Goal: Task Accomplishment & Management: Complete application form

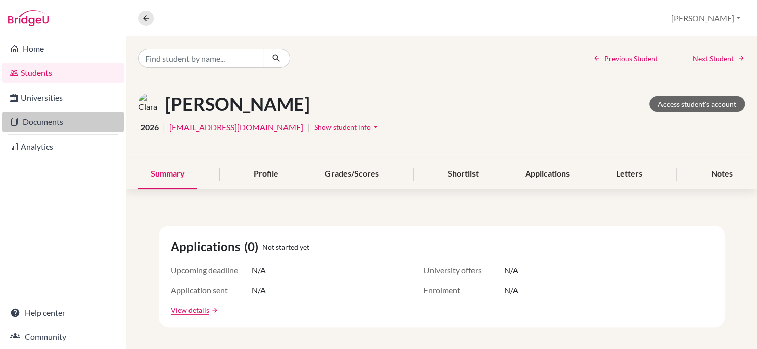
click at [80, 117] on link "Documents" at bounding box center [63, 122] width 122 height 20
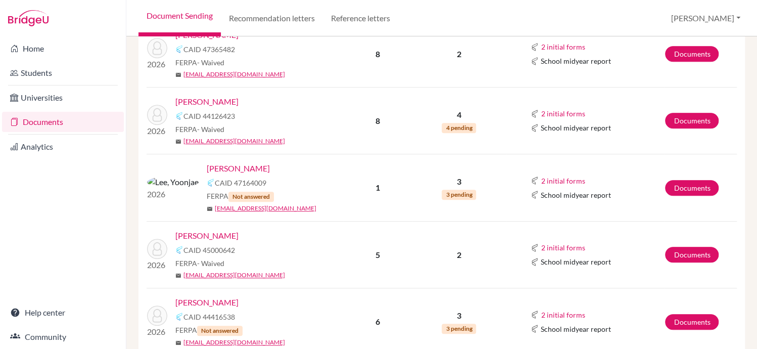
scroll to position [378, 0]
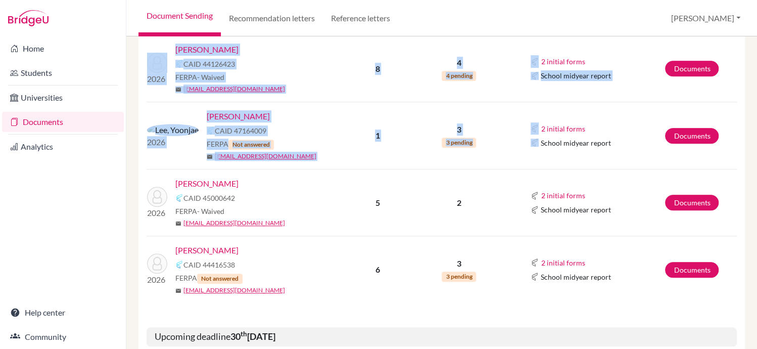
drag, startPoint x: 669, startPoint y: 259, endPoint x: 575, endPoint y: 7, distance: 269.0
click at [575, 7] on div "Document Sending Recommendation letters Reference letters Melissa Profile Schoo…" at bounding box center [441, 174] width 631 height 349
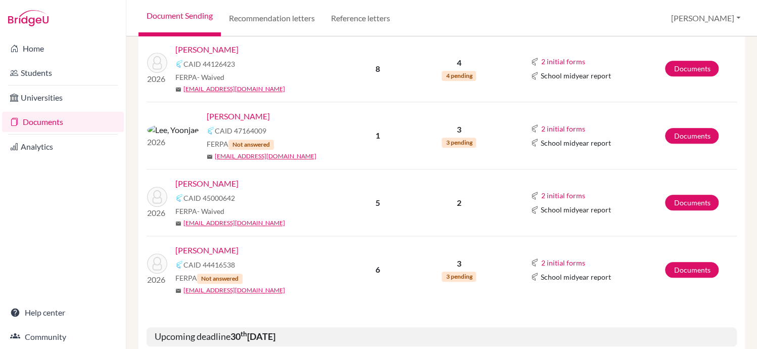
scroll to position [321, 0]
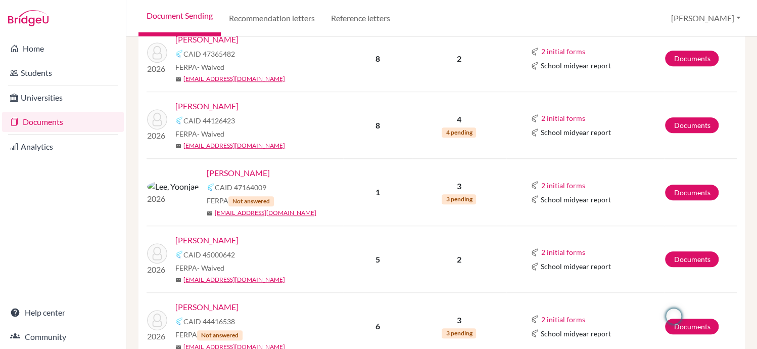
click at [47, 169] on div "Home Students Universities Documents Analytics Help center Community" at bounding box center [63, 192] width 126 height 312
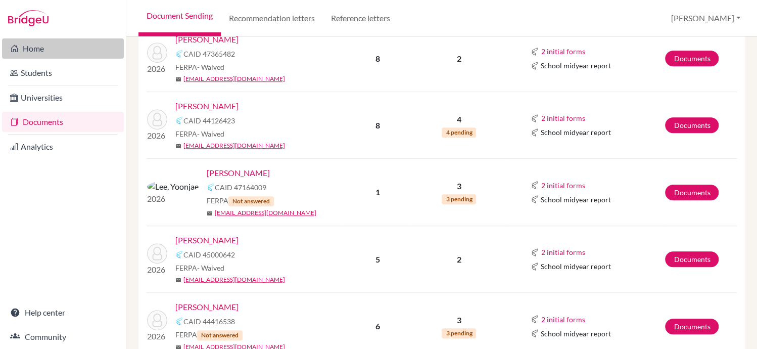
click at [40, 49] on link "Home" at bounding box center [63, 48] width 122 height 20
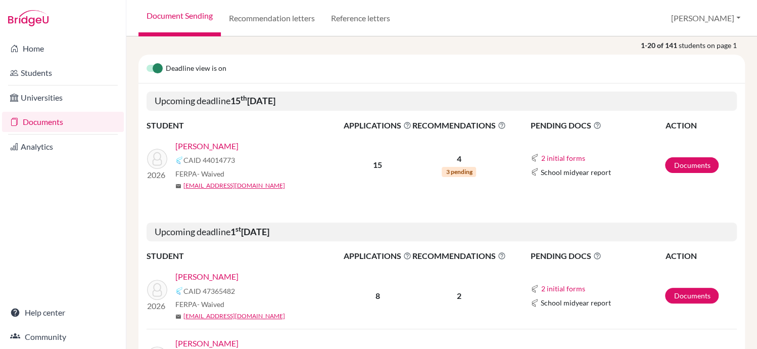
scroll to position [83, 0]
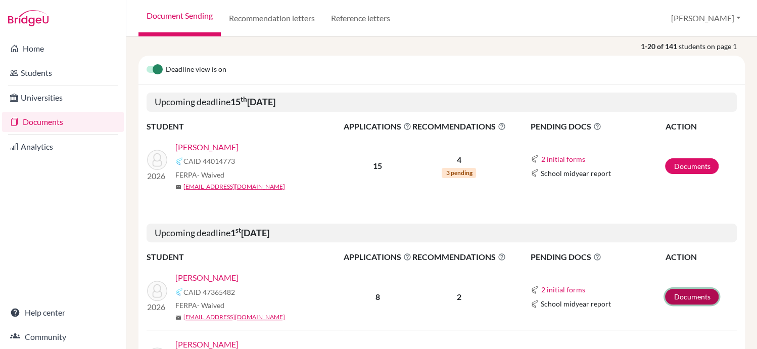
click at [674, 297] on link "Documents" at bounding box center [692, 297] width 54 height 16
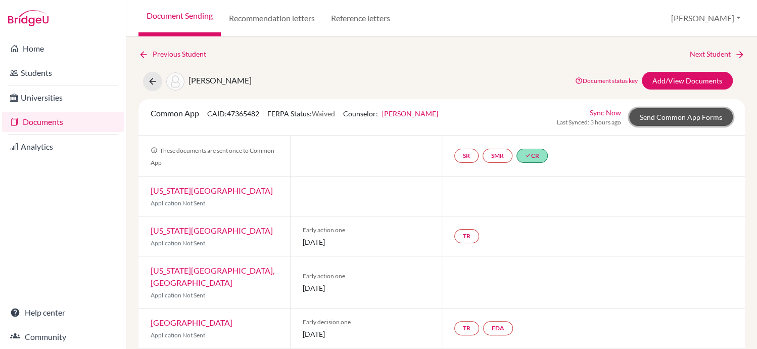
click at [696, 116] on link "Send Common App Forms" at bounding box center [681, 117] width 104 height 18
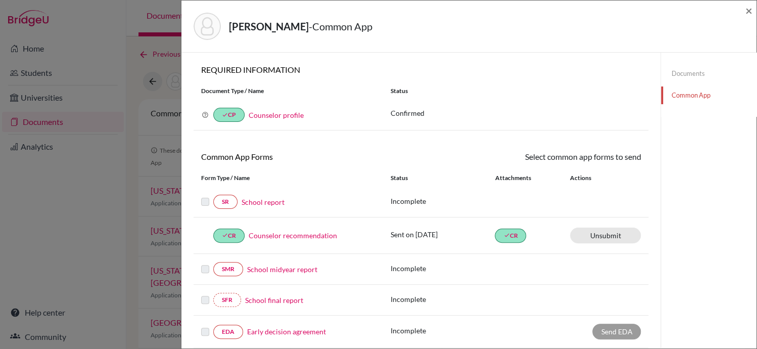
click at [266, 201] on link "School report" at bounding box center [263, 202] width 43 height 11
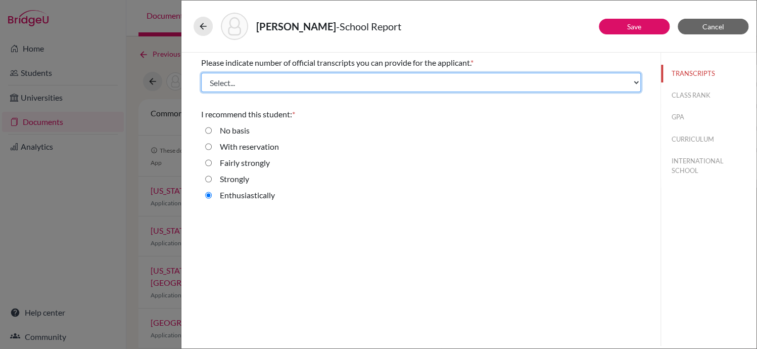
click at [638, 79] on select "Select... 1 2 3 4" at bounding box center [421, 82] width 440 height 19
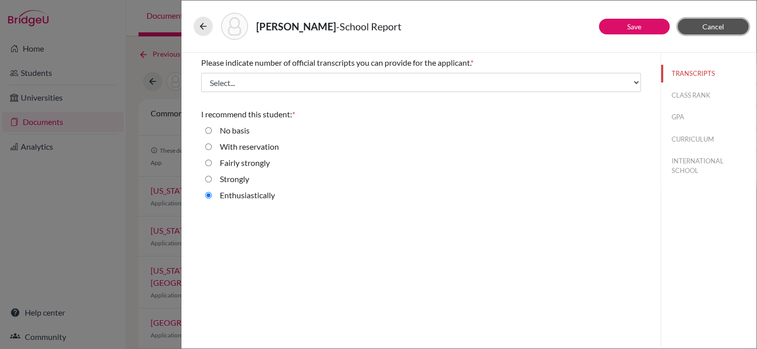
click at [706, 28] on span "Cancel" at bounding box center [714, 26] width 22 height 9
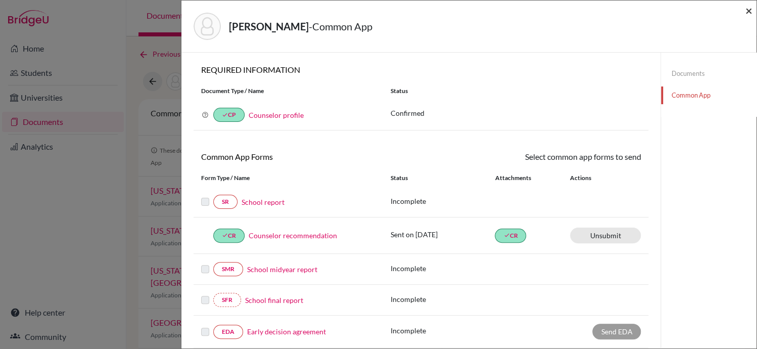
click at [748, 10] on span "×" at bounding box center [749, 10] width 7 height 15
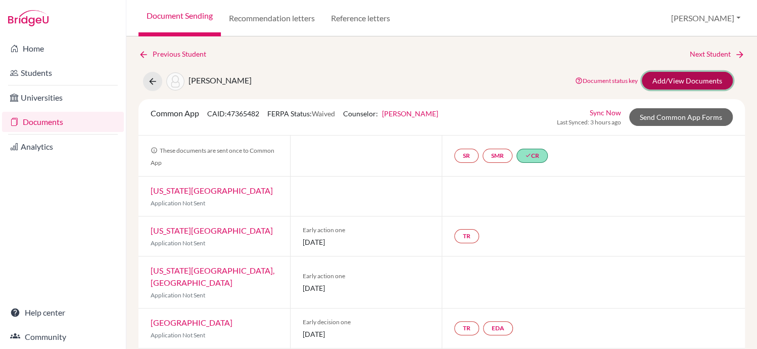
click at [702, 77] on link "Add/View Documents" at bounding box center [687, 81] width 91 height 18
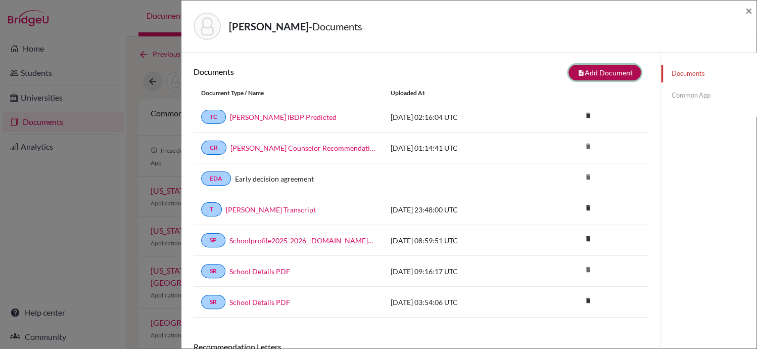
click at [602, 72] on button "note_add Add Document" at bounding box center [605, 73] width 72 height 16
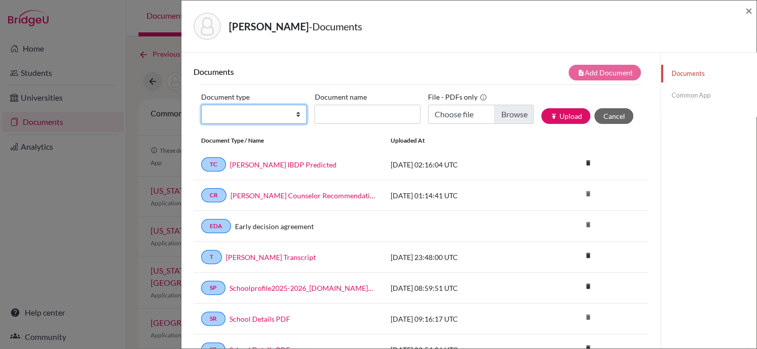
click at [295, 120] on select "Change explanation for Common App reports Counselor recommendation Internationa…" at bounding box center [254, 114] width 106 height 19
select select "2"
click at [201, 105] on select "Change explanation for Common App reports Counselor recommendation Internationa…" at bounding box center [254, 114] width 106 height 19
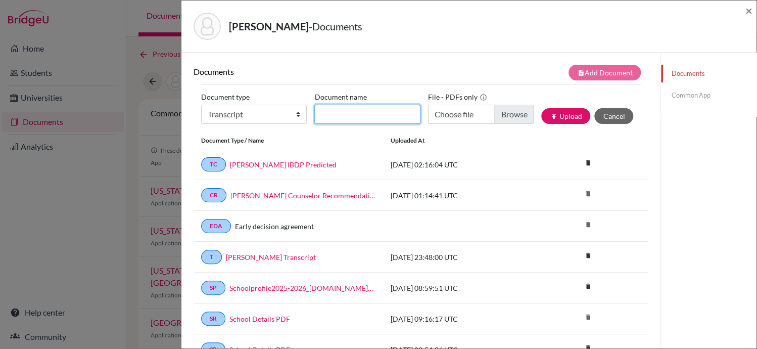
click at [335, 117] on input "Document name" at bounding box center [367, 114] width 106 height 19
type input "Brown Kate Transcript"
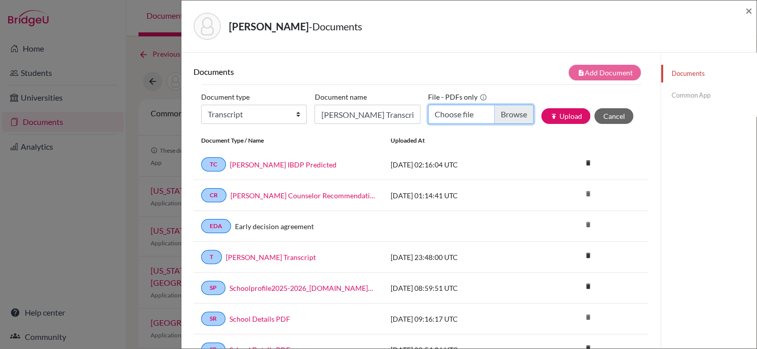
click at [499, 115] on input "Choose file" at bounding box center [481, 114] width 106 height 19
type input "C:\fakepath\Brown_Kate_Transcript_091825_compressed.pdf"
click at [558, 119] on button "publish Upload" at bounding box center [565, 116] width 49 height 16
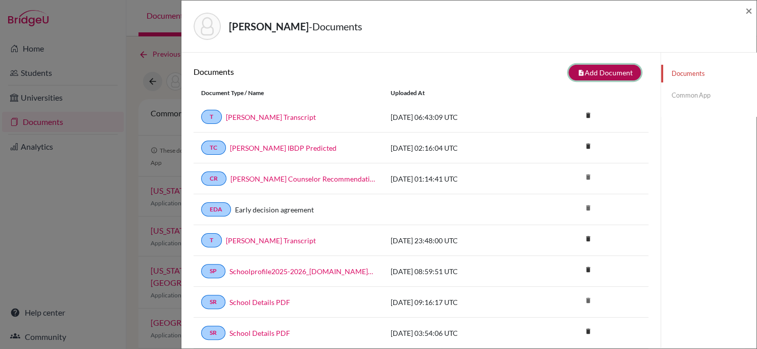
click at [609, 71] on button "note_add Add Document" at bounding box center [605, 73] width 72 height 16
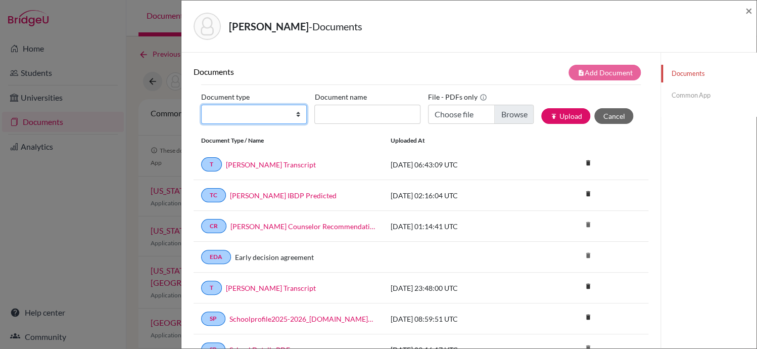
click at [295, 114] on select "Change explanation for Common App reports Counselor recommendation Internationa…" at bounding box center [254, 114] width 106 height 19
select select "2"
click at [201, 105] on select "Change explanation for Common App reports Counselor recommendation Internationa…" at bounding box center [254, 114] width 106 height 19
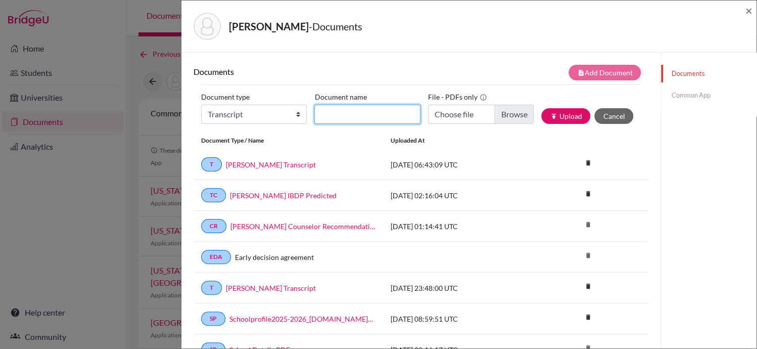
click at [342, 114] on input "Document name" at bounding box center [367, 114] width 106 height 19
click at [348, 113] on input "Document name" at bounding box center [367, 114] width 106 height 19
type input "[PERSON_NAME] IBDP Predicted"
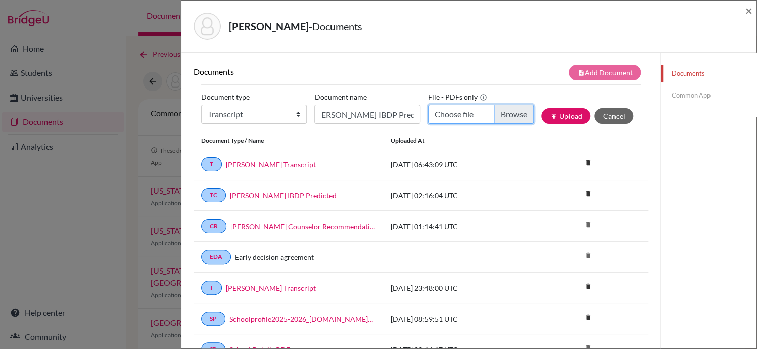
scroll to position [0, 0]
click at [500, 112] on input "Choose file" at bounding box center [481, 114] width 106 height 19
type input "C:\fakepath\Predicted Grades - Kate Brown_compressed.pdf"
click at [562, 116] on button "publish Upload" at bounding box center [565, 116] width 49 height 16
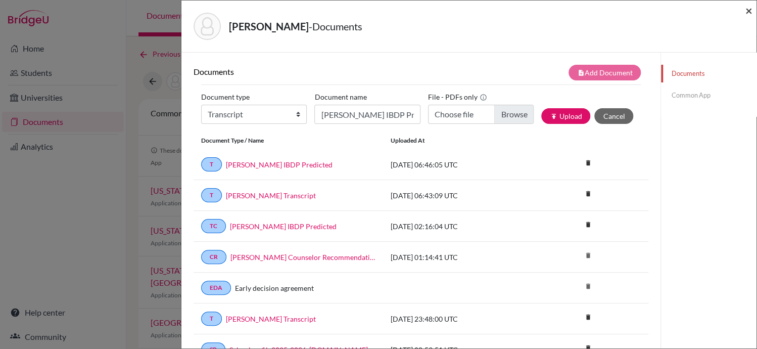
click at [751, 11] on span "×" at bounding box center [749, 10] width 7 height 15
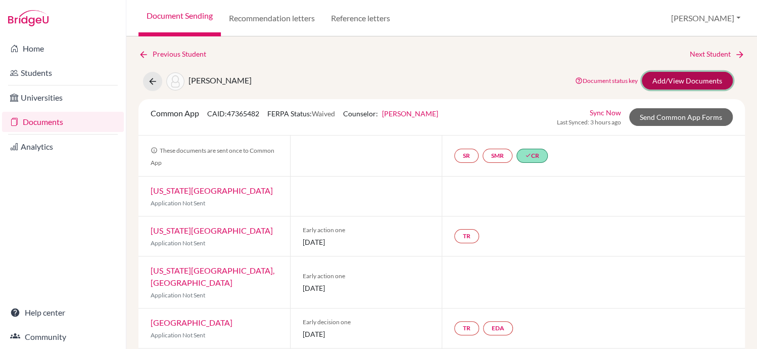
click at [695, 81] on link "Add/View Documents" at bounding box center [687, 81] width 91 height 18
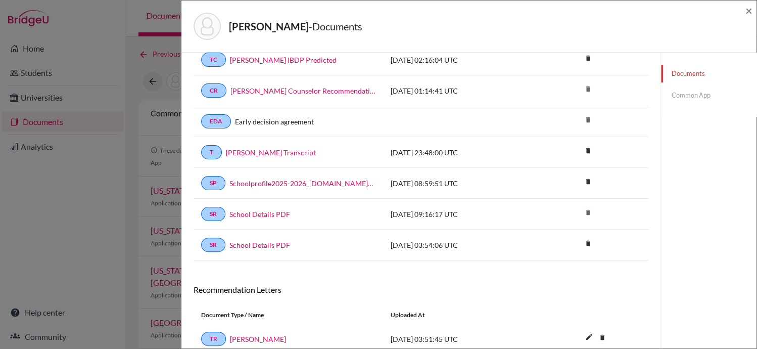
scroll to position [118, 0]
click at [746, 9] on span "×" at bounding box center [749, 10] width 7 height 15
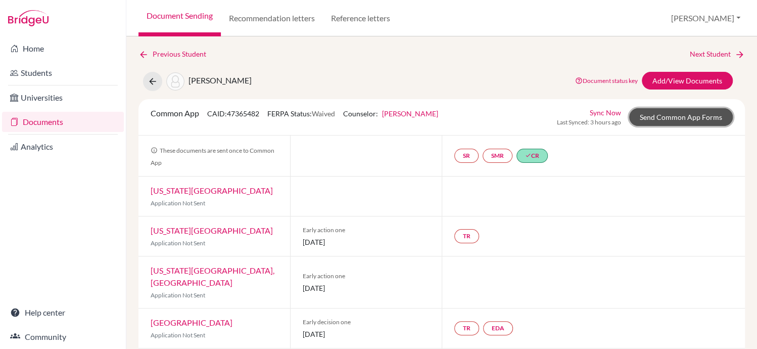
click at [661, 120] on link "Send Common App Forms" at bounding box center [681, 117] width 104 height 18
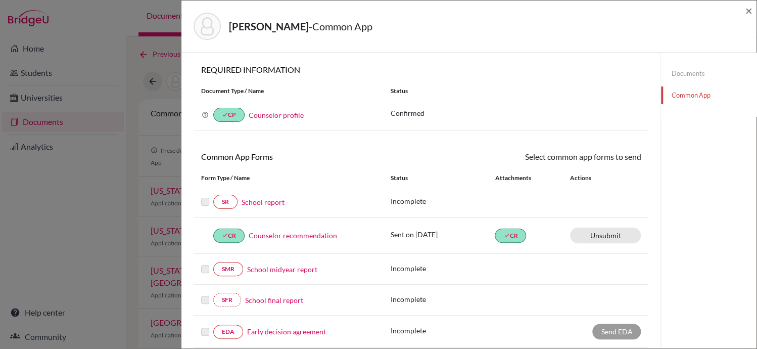
click at [272, 202] on link "School report" at bounding box center [263, 202] width 43 height 11
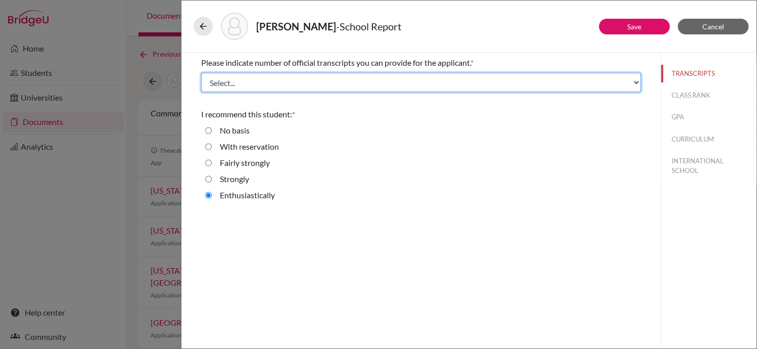
click at [635, 81] on select "Select... 1 2 3 4" at bounding box center [421, 82] width 440 height 19
select select "2"
click at [201, 73] on select "Select... 1 2 3 4" at bounding box center [421, 82] width 440 height 19
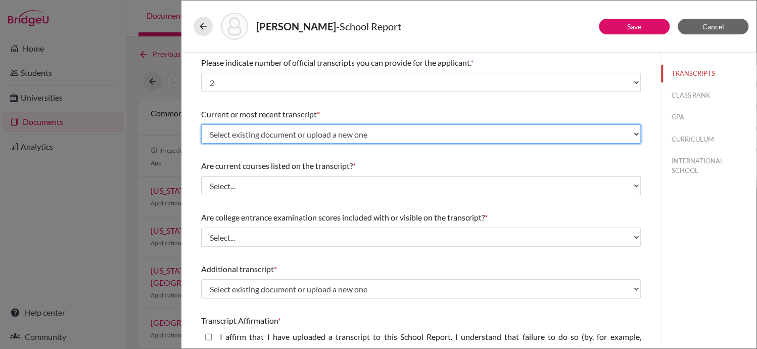
click at [632, 130] on select "Select existing document or upload a new one BROWN Kate Transcript Brown Kate I…" at bounding box center [421, 133] width 440 height 19
select select "Upload New File"
click at [201, 124] on select "Select existing document or upload a new one BROWN Kate Transcript Brown Kate I…" at bounding box center [421, 133] width 440 height 19
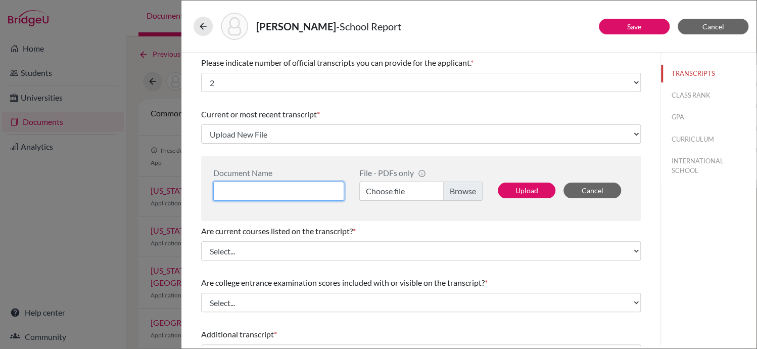
click at [330, 194] on input at bounding box center [278, 190] width 131 height 19
type input "Brown Kate"
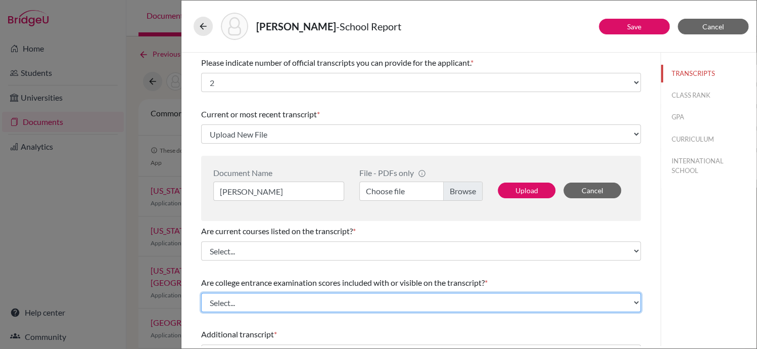
click at [371, 301] on select "Select... Yes No" at bounding box center [421, 302] width 440 height 19
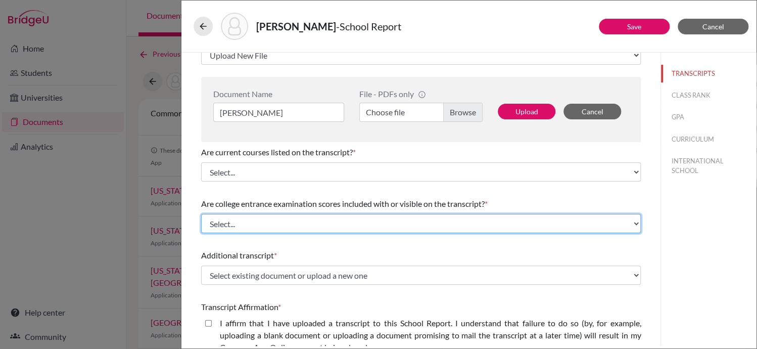
scroll to position [136, 0]
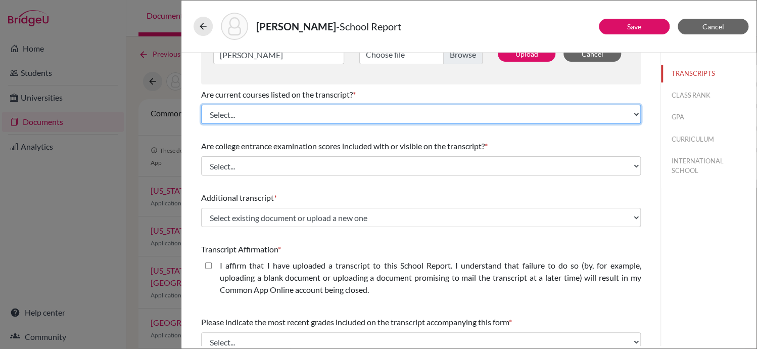
click at [626, 112] on select "Select... Yes No" at bounding box center [421, 114] width 440 height 19
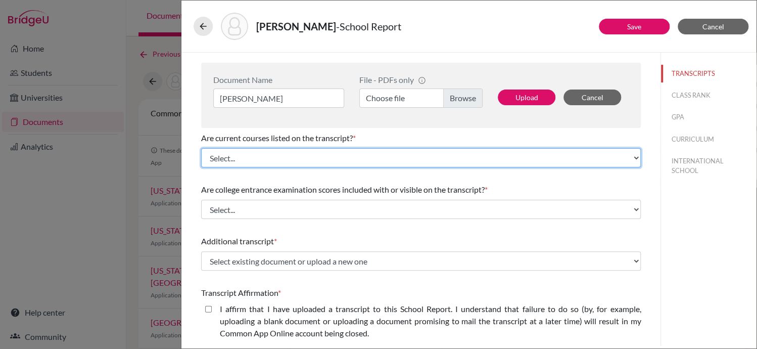
scroll to position [0, 0]
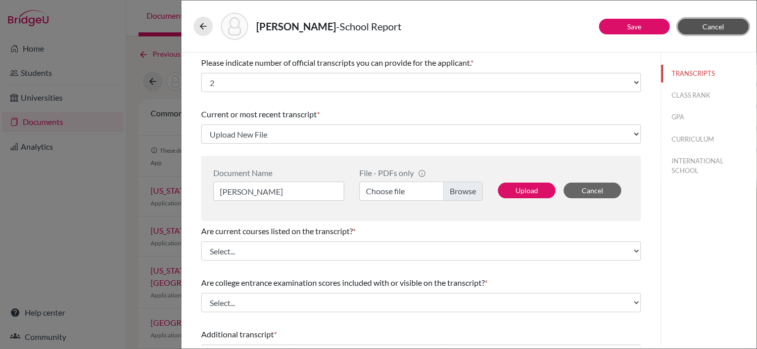
click at [704, 26] on span "Cancel" at bounding box center [714, 26] width 22 height 9
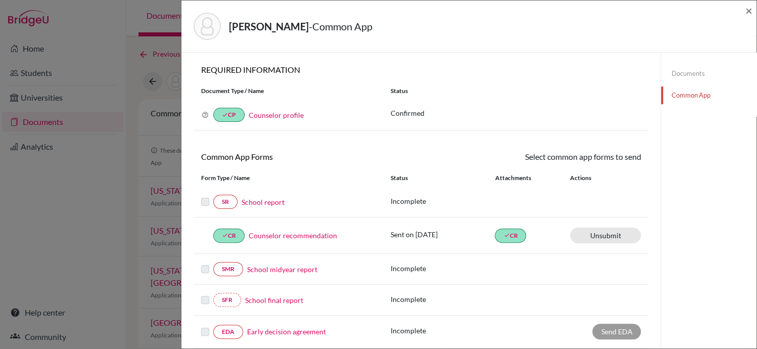
click at [685, 74] on link "Documents" at bounding box center [709, 74] width 96 height 18
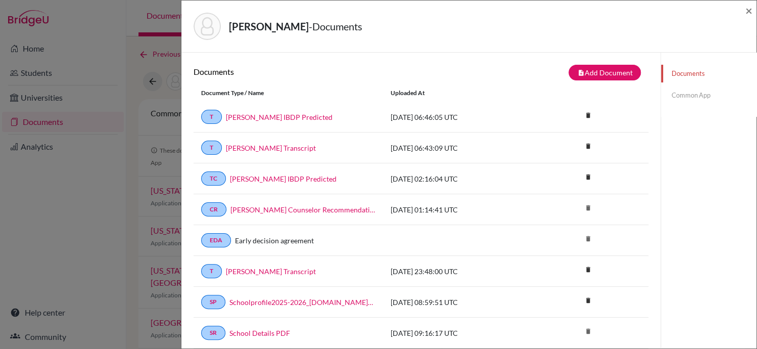
click at [424, 144] on div "2025-10-14 06:43:09 UTC" at bounding box center [459, 148] width 152 height 11
click at [276, 150] on link "Brown Kate Transcript" at bounding box center [271, 148] width 90 height 11
click at [585, 117] on icon "delete" at bounding box center [587, 115] width 15 height 15
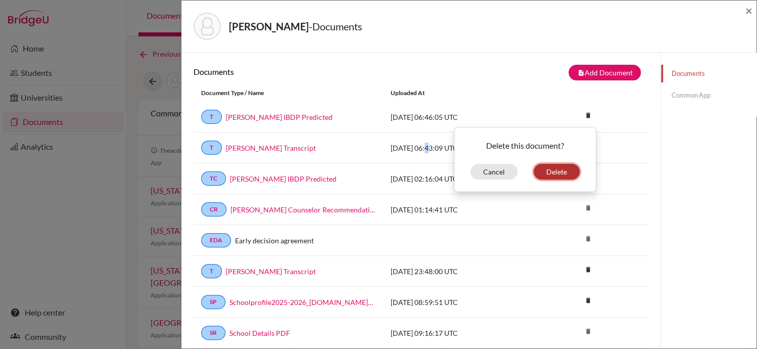
click at [561, 169] on button "Delete" at bounding box center [557, 172] width 46 height 16
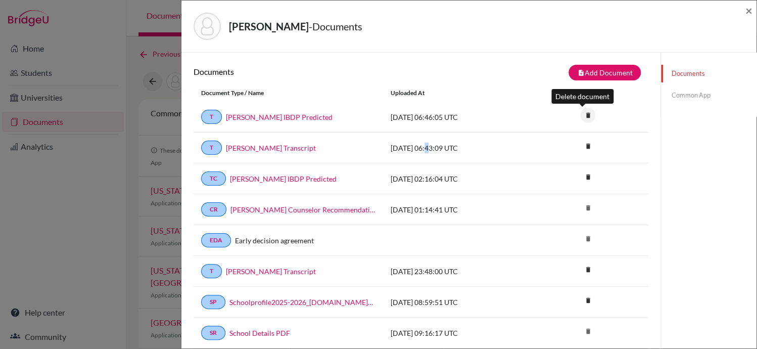
click at [584, 114] on icon "delete" at bounding box center [587, 115] width 15 height 15
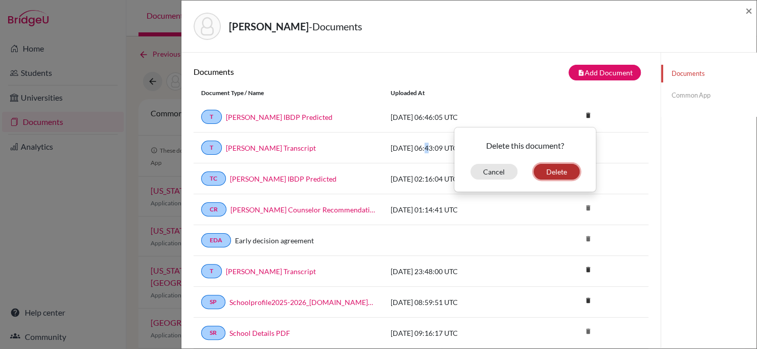
click at [550, 169] on button "Delete" at bounding box center [557, 172] width 46 height 16
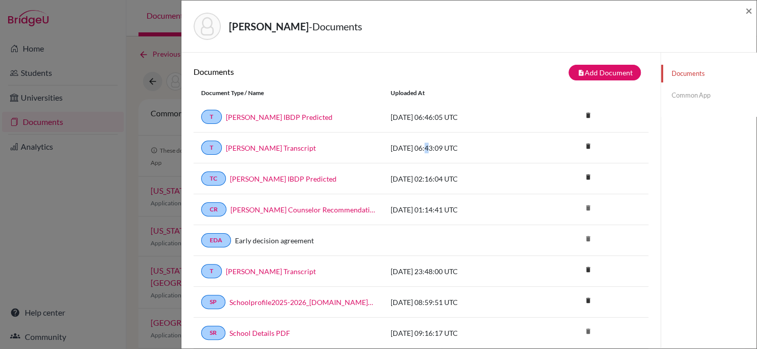
scroll to position [123, 0]
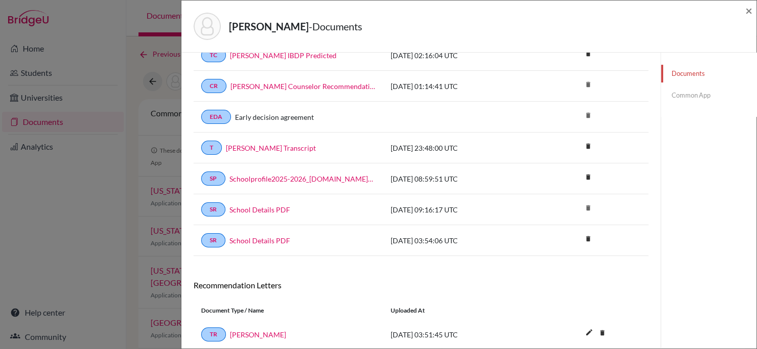
click at [519, 294] on div "Recommendation Letters" at bounding box center [421, 289] width 470 height 18
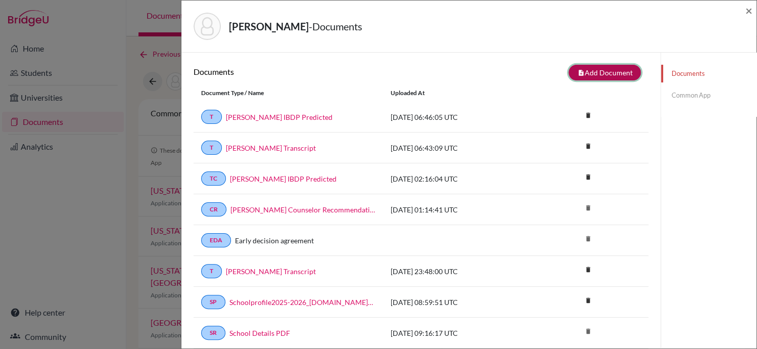
click at [589, 67] on button "note_add Add Document" at bounding box center [605, 73] width 72 height 16
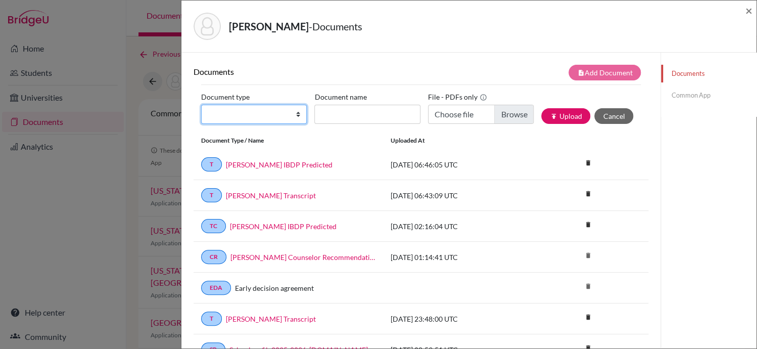
click at [295, 111] on select "Change explanation for Common App reports Counselor recommendation Internationa…" at bounding box center [254, 114] width 106 height 19
select select "2"
click at [201, 105] on select "Change explanation for Common App reports Counselor recommendation Internationa…" at bounding box center [254, 114] width 106 height 19
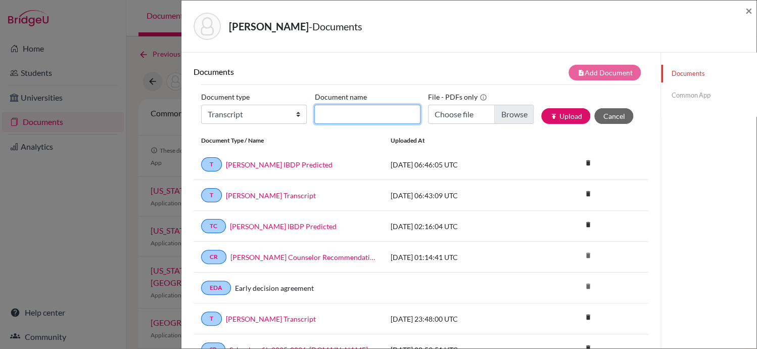
click at [325, 110] on input "Document name" at bounding box center [367, 114] width 106 height 19
click at [323, 112] on input "Document name" at bounding box center [367, 114] width 106 height 19
type input "K"
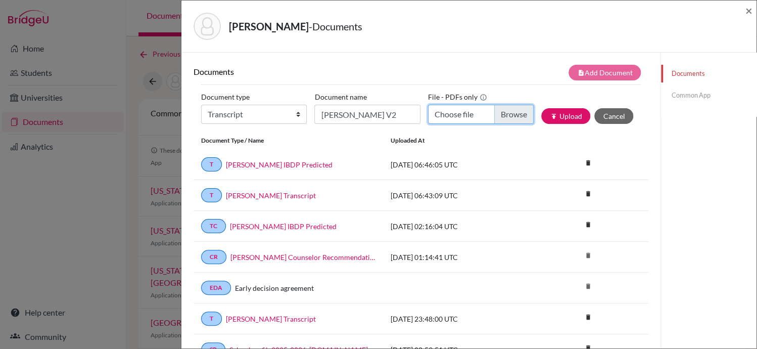
click at [507, 114] on input "Choose file" at bounding box center [481, 114] width 106 height 19
click at [358, 116] on input "Brown Kate V2" at bounding box center [367, 114] width 106 height 19
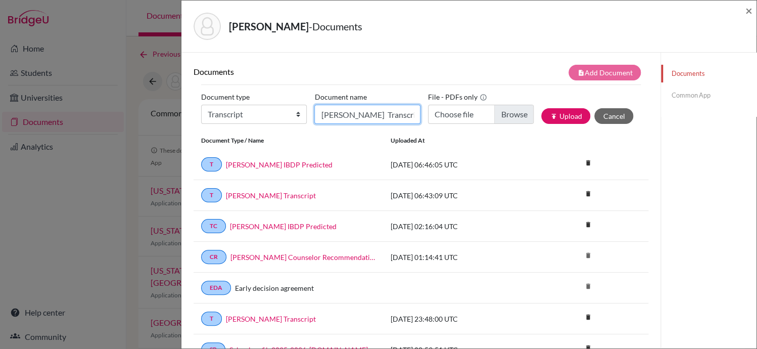
type input "[PERSON_NAME] Transcript V2"
click at [446, 111] on input "Choose file" at bounding box center [481, 114] width 106 height 19
type input "C:\fakepath\Brown_Kate_Transcript_091825_compressed (1).pdf"
click at [556, 118] on button "publish Upload" at bounding box center [565, 116] width 49 height 16
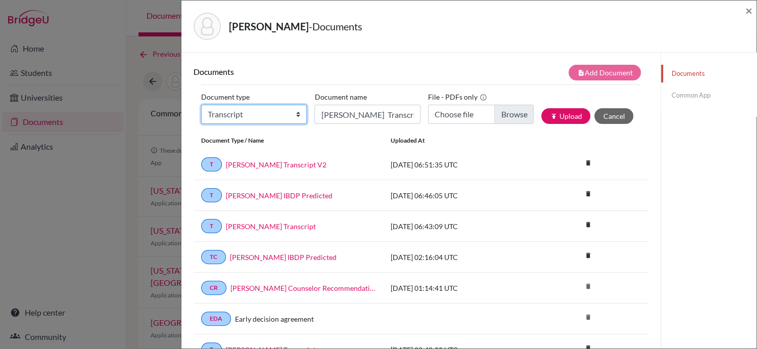
click at [296, 114] on select "Change explanation for Common App reports Counselor recommendation Internationa…" at bounding box center [254, 114] width 106 height 19
select select "2"
click at [201, 105] on select "Change explanation for Common App reports Counselor recommendation Internationa…" at bounding box center [254, 114] width 106 height 19
click at [353, 111] on input "[PERSON_NAME] Transcript V2" at bounding box center [367, 114] width 106 height 19
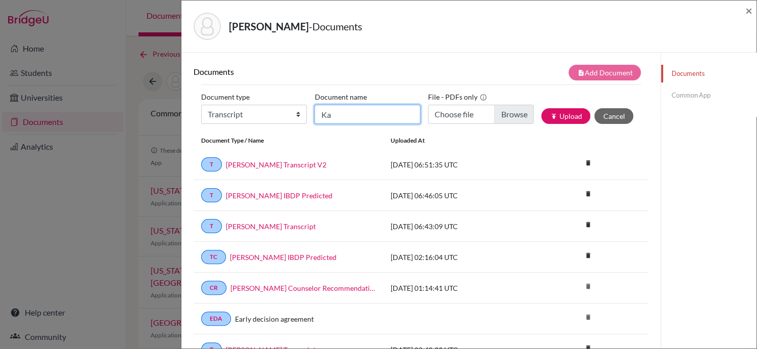
type input "K"
type input "[PERSON_NAME] IBDP Pred V2"
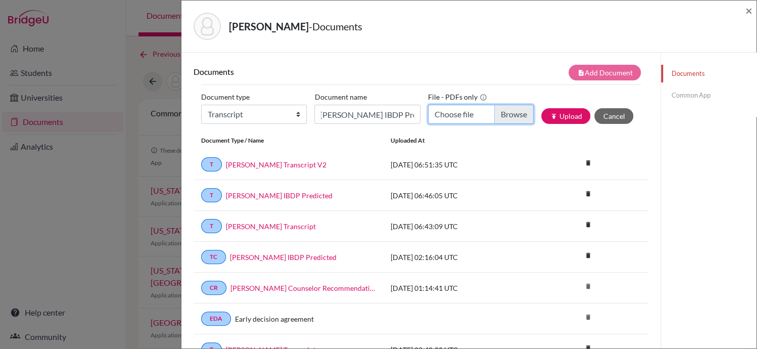
scroll to position [0, 0]
click at [510, 115] on input "Choose file" at bounding box center [481, 114] width 106 height 19
type input "C:\fakepath\Predicted Grades - Kate Brown_compressed.pdf"
click at [558, 113] on button "publish Upload" at bounding box center [565, 116] width 49 height 16
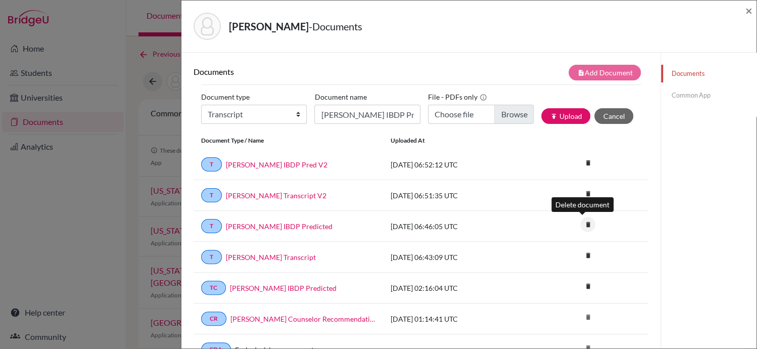
click at [582, 221] on icon "delete" at bounding box center [587, 224] width 15 height 15
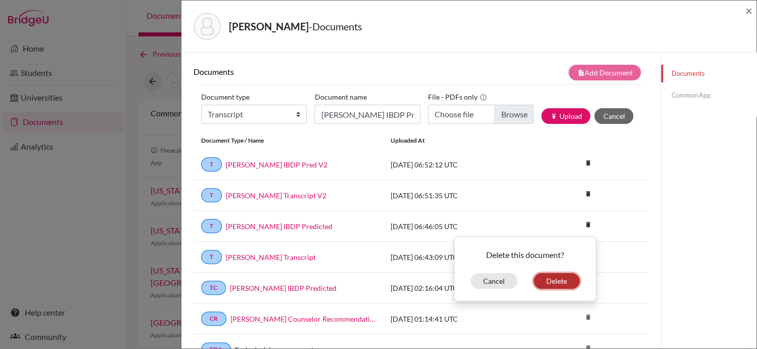
click at [562, 278] on button "Delete" at bounding box center [557, 281] width 46 height 16
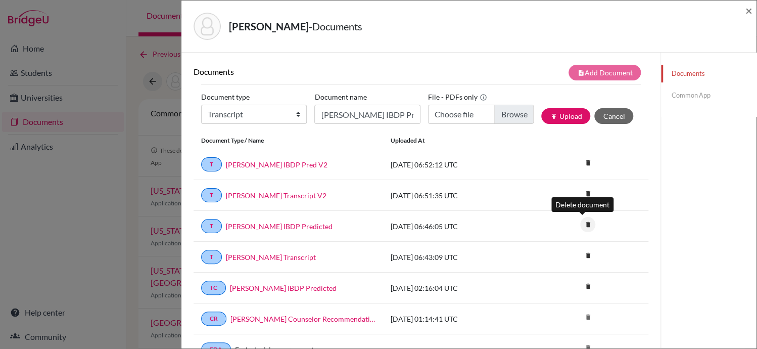
click at [583, 224] on icon "delete" at bounding box center [587, 224] width 15 height 15
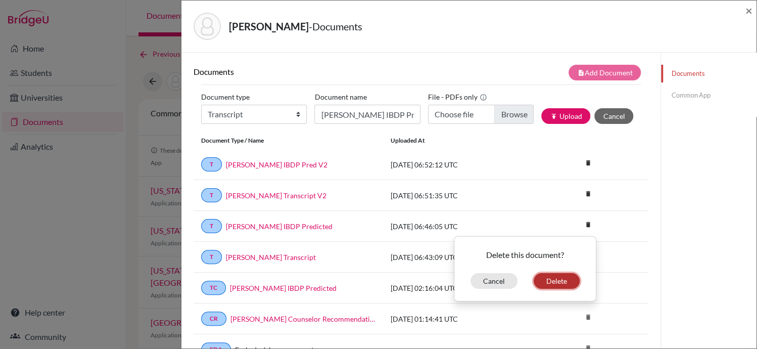
click at [548, 275] on button "Delete" at bounding box center [557, 281] width 46 height 16
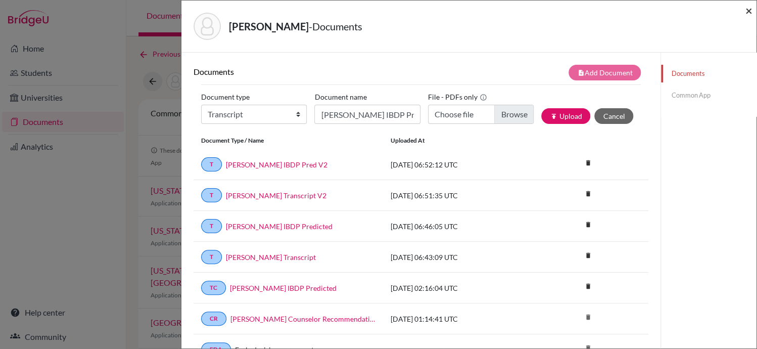
click at [750, 12] on span "×" at bounding box center [749, 10] width 7 height 15
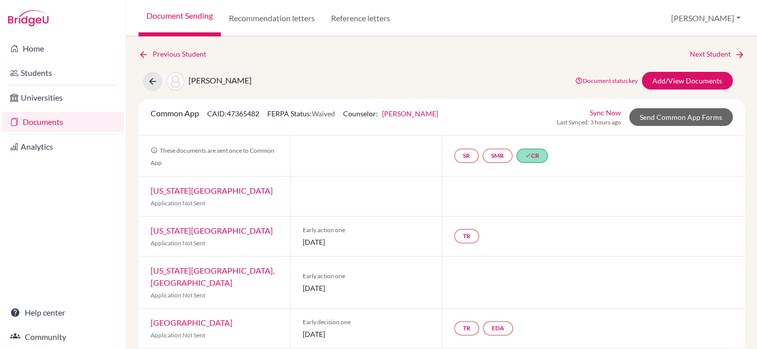
click at [101, 120] on link "Documents" at bounding box center [63, 122] width 122 height 20
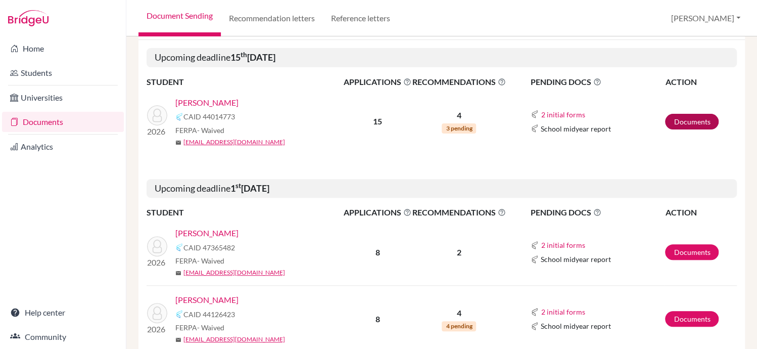
scroll to position [129, 0]
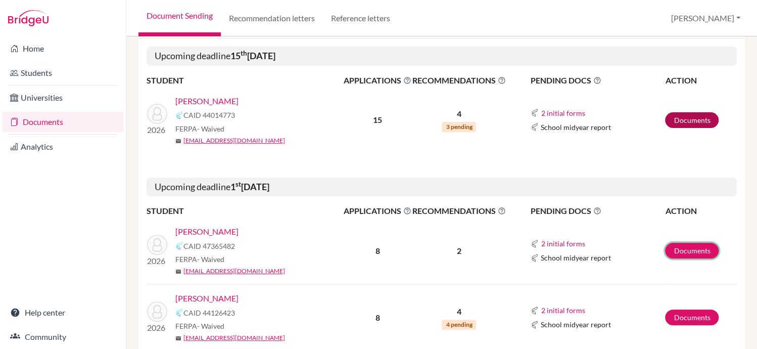
click at [691, 245] on link "Documents" at bounding box center [692, 251] width 54 height 16
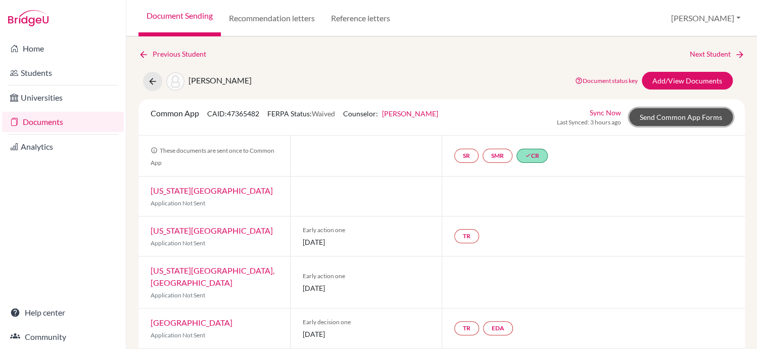
click at [668, 116] on link "Send Common App Forms" at bounding box center [681, 117] width 104 height 18
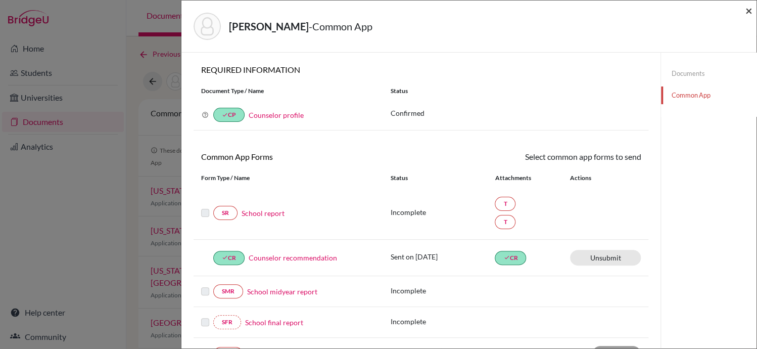
click at [748, 16] on span "×" at bounding box center [749, 10] width 7 height 15
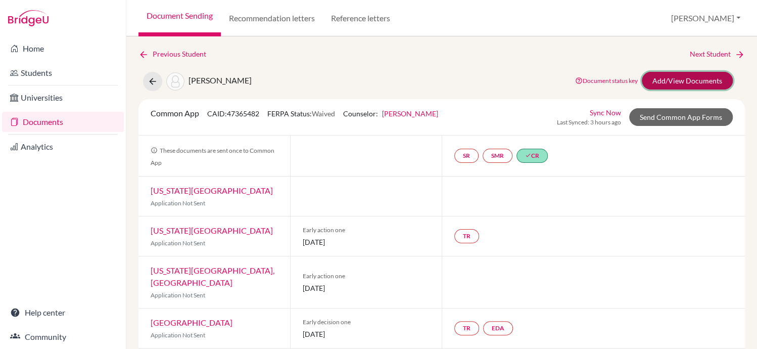
click at [691, 77] on link "Add/View Documents" at bounding box center [687, 81] width 91 height 18
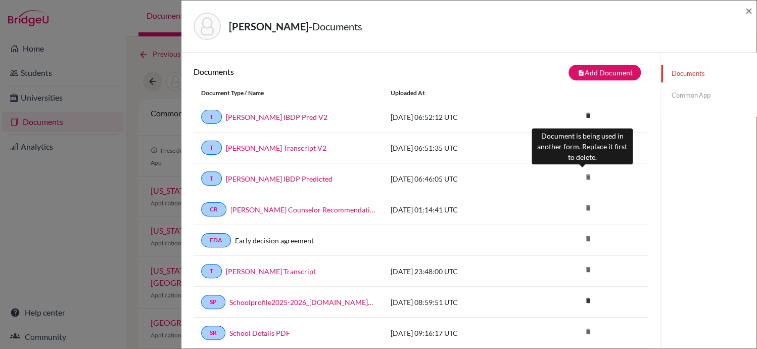
click at [580, 175] on icon "delete" at bounding box center [587, 176] width 15 height 15
click at [583, 176] on icon "delete" at bounding box center [587, 176] width 15 height 15
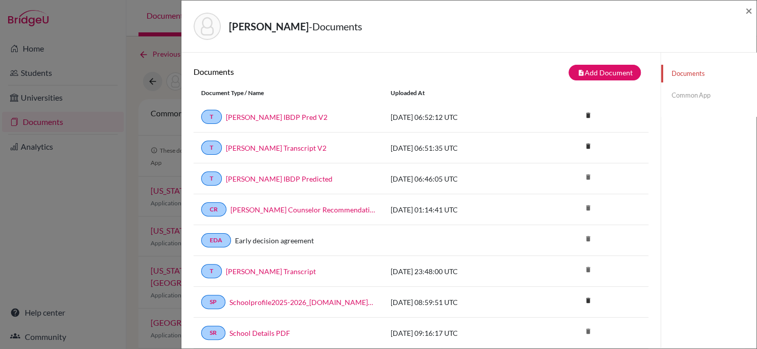
click at [681, 92] on link "Common App" at bounding box center [709, 95] width 96 height 18
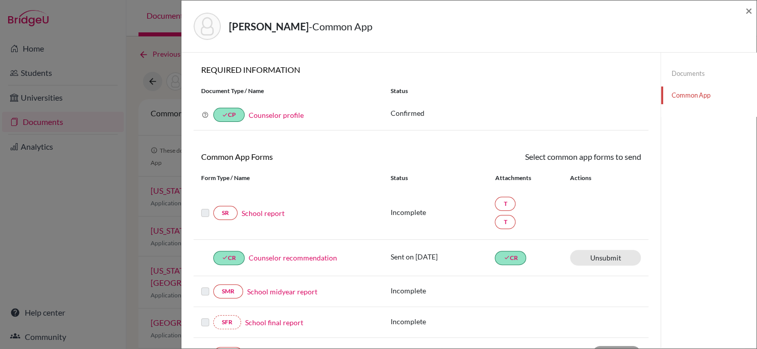
click at [254, 211] on link "School report" at bounding box center [263, 213] width 43 height 11
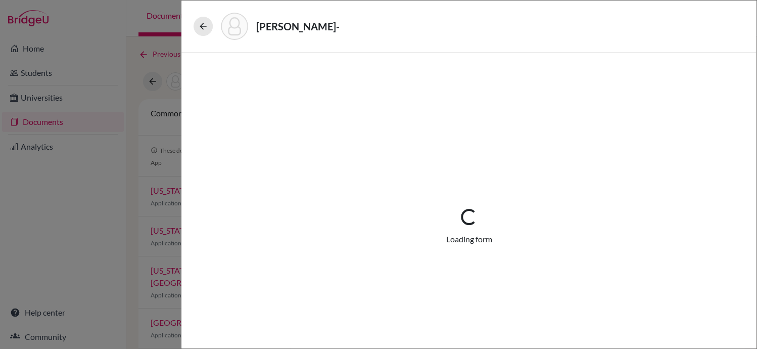
select select "2"
select select "688922"
select select "0"
select select "1"
select select "688923"
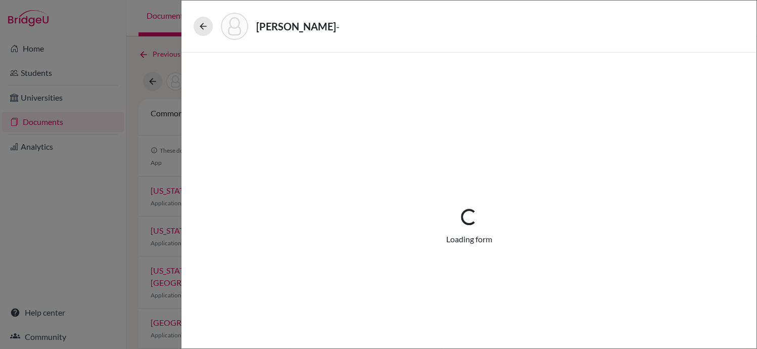
select select "0"
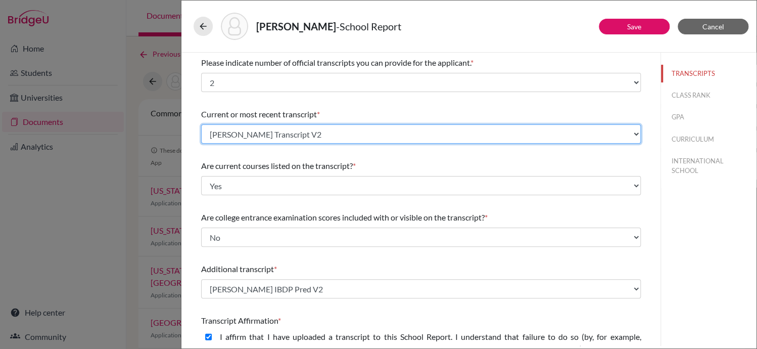
click at [630, 131] on select "Select existing document or upload a new one [PERSON_NAME] Transcript [PERSON_N…" at bounding box center [421, 133] width 440 height 19
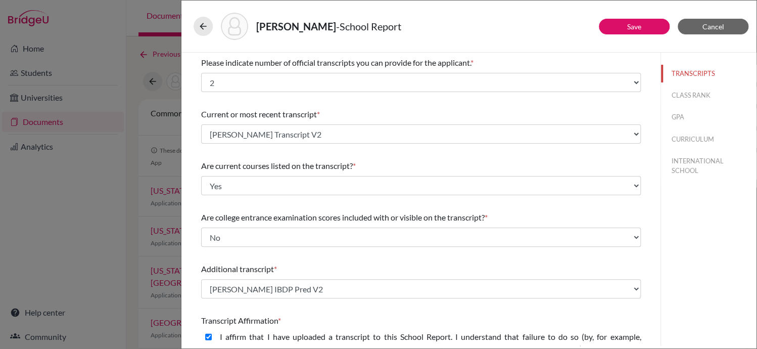
click at [707, 233] on div "TRANSCRIPTS CLASS RANK GPA CURRICULUM INTERNATIONAL SCHOOL" at bounding box center [709, 199] width 96 height 293
click at [199, 23] on icon at bounding box center [203, 26] width 10 height 10
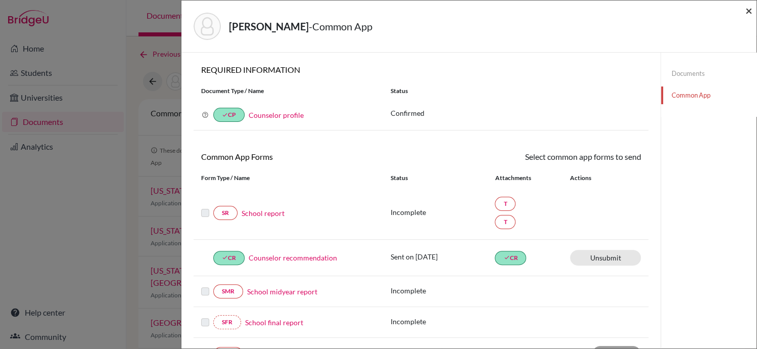
click at [747, 14] on span "×" at bounding box center [749, 10] width 7 height 15
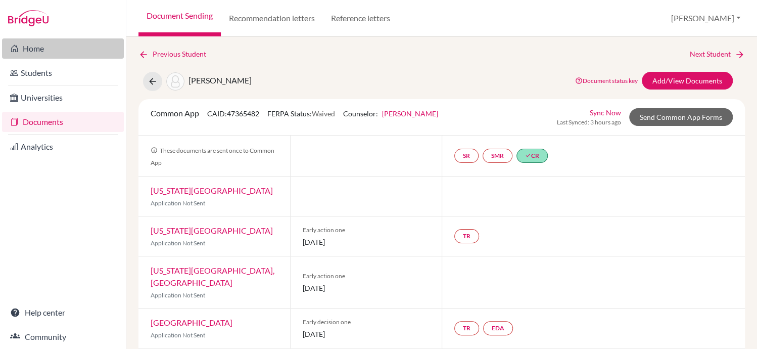
click at [38, 48] on link "Home" at bounding box center [63, 48] width 122 height 20
